Goal: Task Accomplishment & Management: Use online tool/utility

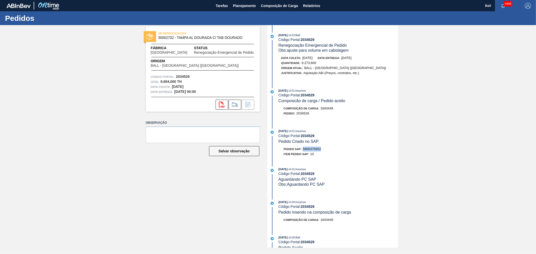
scroll to position [84, 0]
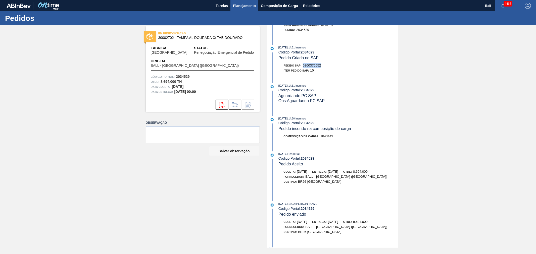
click at [250, 5] on span "Planejamento" at bounding box center [244, 6] width 23 height 6
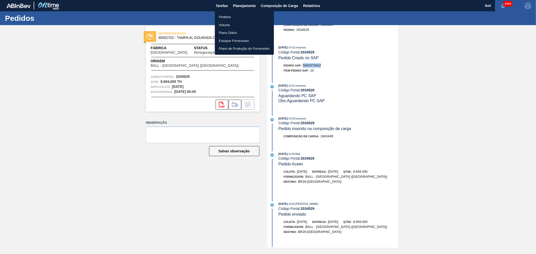
click at [220, 19] on li "Pedidos" at bounding box center [244, 17] width 59 height 8
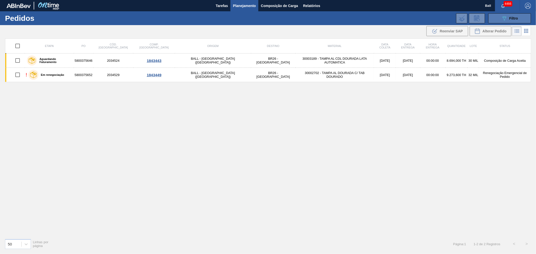
click at [508, 18] on div "089F7B8B-B2A5-4AFE-B5C0-19BA573D28AC Filtro" at bounding box center [509, 18] width 17 height 6
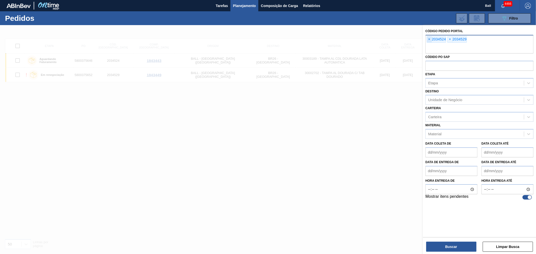
click at [427, 38] on span "×" at bounding box center [429, 39] width 5 height 6
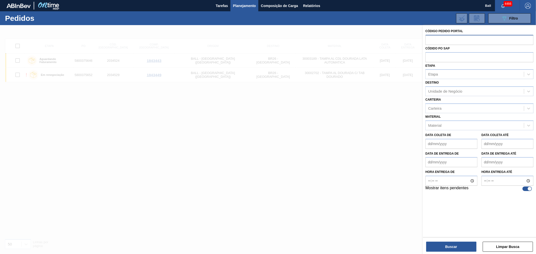
paste input "2035942"
type input "2035942"
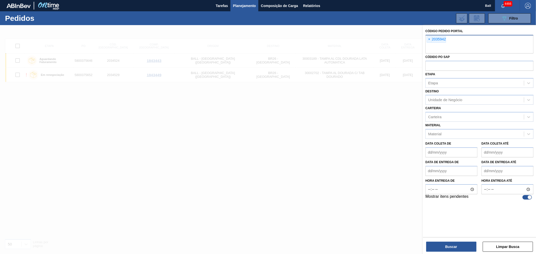
paste input "2035916"
type input "2035916"
click at [450, 246] on button "Buscar" at bounding box center [451, 247] width 50 height 10
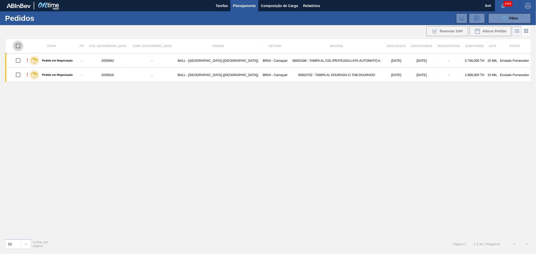
click at [19, 45] on input "checkbox" at bounding box center [18, 46] width 11 height 11
checkbox input "true"
click at [449, 32] on span "Reenviar SAP" at bounding box center [450, 31] width 23 height 4
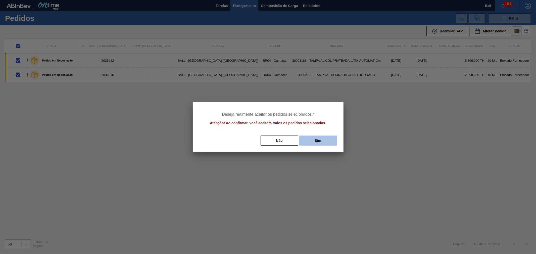
click at [310, 140] on button "Sim" at bounding box center [318, 141] width 38 height 10
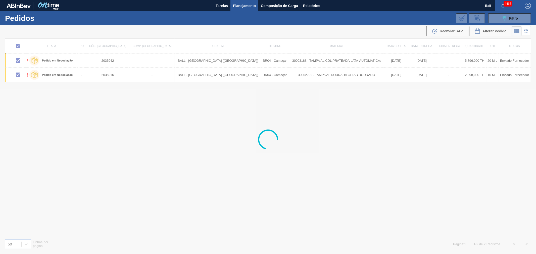
checkbox input "false"
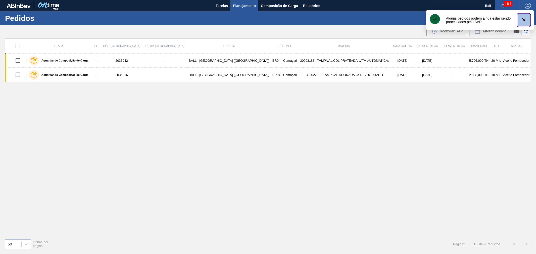
click at [526, 19] on icon "botão de ícone" at bounding box center [524, 20] width 6 height 6
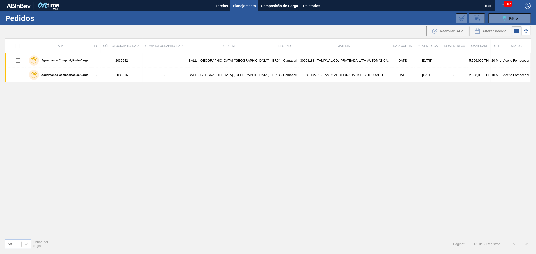
click at [19, 46] on input "checkbox" at bounding box center [18, 46] width 11 height 11
checkbox input "true"
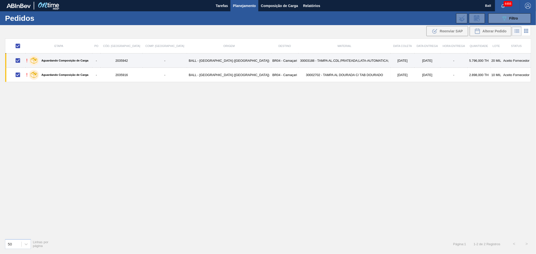
click at [414, 61] on td "[DATE]" at bounding box center [427, 60] width 26 height 14
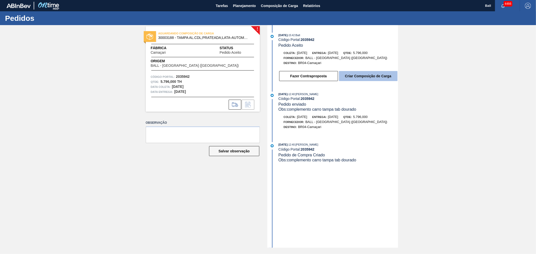
click at [375, 79] on button "Criar Composição de Carga" at bounding box center [368, 76] width 59 height 10
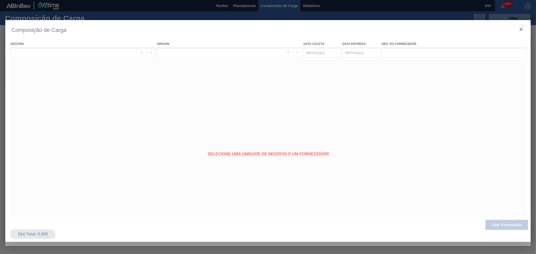
type coleta "[DATE]"
type entrega "[DATE]"
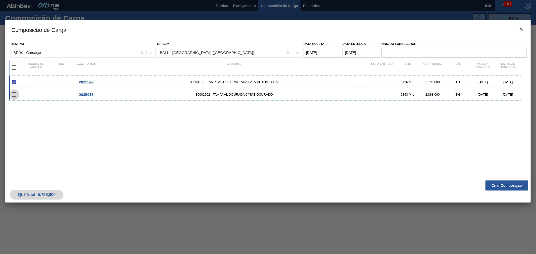
click at [13, 94] on input "checkbox" at bounding box center [14, 94] width 11 height 11
click at [15, 94] on input "checkbox" at bounding box center [14, 94] width 11 height 11
click at [15, 96] on input "checkbox" at bounding box center [14, 94] width 11 height 11
checkbox input "false"
click at [14, 68] on input "checkbox" at bounding box center [14, 67] width 11 height 11
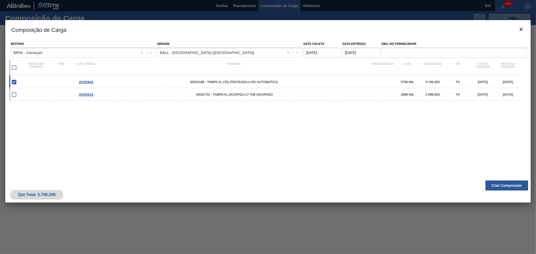
checkbox input "true"
click at [499, 183] on button "Criar Composição" at bounding box center [506, 186] width 43 height 10
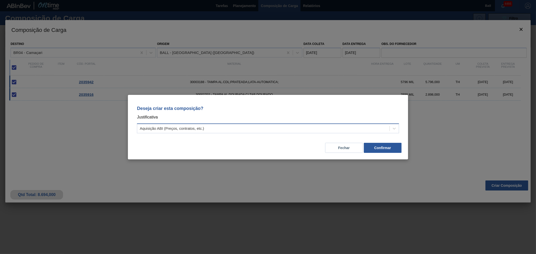
click at [216, 125] on div "Aquisição ABI (Preços, contratos, etc.)" at bounding box center [263, 128] width 252 height 7
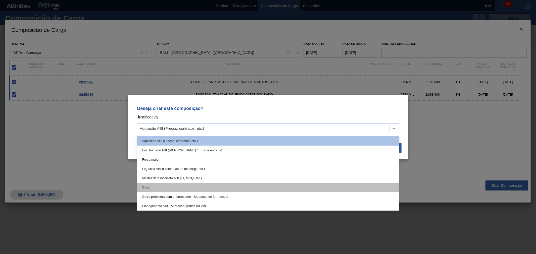
click at [176, 186] on div "Outro" at bounding box center [268, 187] width 262 height 9
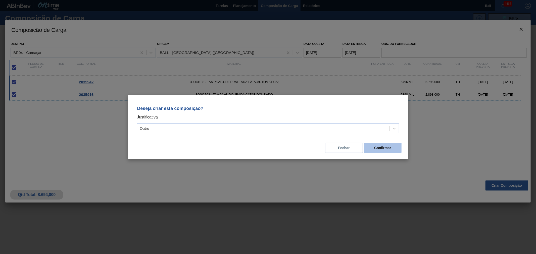
click at [387, 149] on button "Confirmar" at bounding box center [383, 148] width 38 height 10
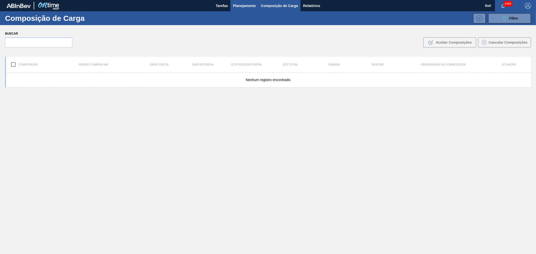
click at [240, 4] on span "Planejamento" at bounding box center [244, 6] width 23 height 6
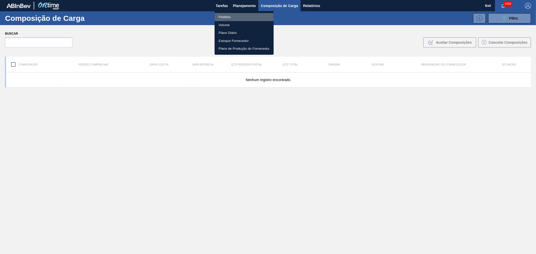
click at [237, 17] on li "Pedidos" at bounding box center [243, 17] width 59 height 8
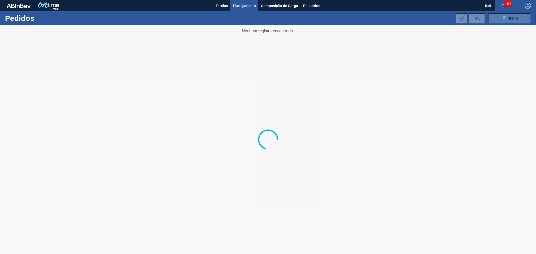
click at [522, 19] on button "089F7B8B-B2A5-4AFE-B5C0-19BA573D28AC Filtro" at bounding box center [509, 18] width 43 height 10
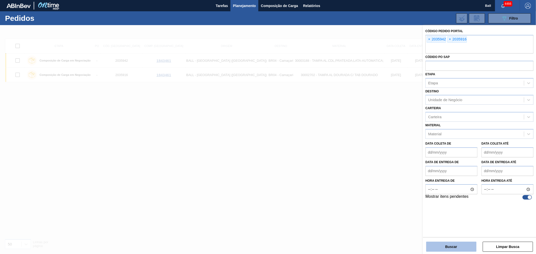
click at [443, 246] on button "Buscar" at bounding box center [451, 247] width 50 height 10
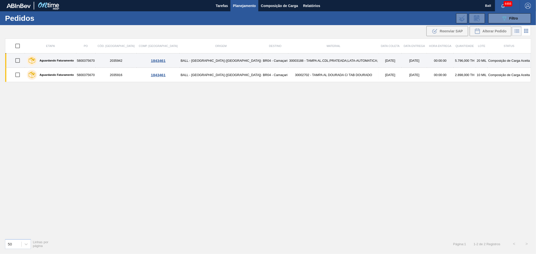
click at [453, 60] on td "5.796,000 TH" at bounding box center [464, 60] width 23 height 14
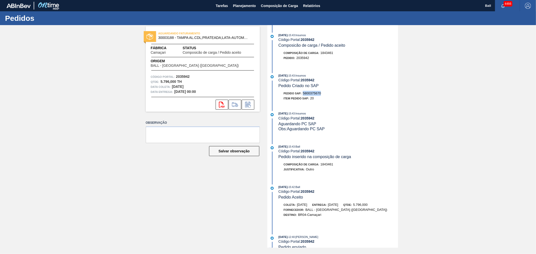
drag, startPoint x: 324, startPoint y: 95, endPoint x: 302, endPoint y: 96, distance: 22.2
click at [302, 96] on div "Pedido SAP: 5800375670" at bounding box center [337, 93] width 119 height 5
copy span "5800375670"
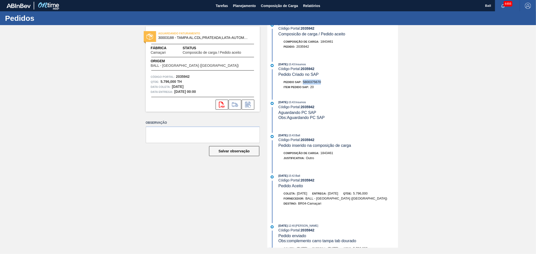
scroll to position [11, 0]
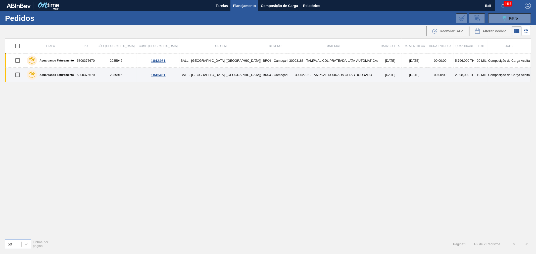
click at [330, 74] on td "30002702 - TAMPA AL DOURADA C/ TAB DOURADO" at bounding box center [333, 75] width 90 height 14
